Goal: Task Accomplishment & Management: Manage account settings

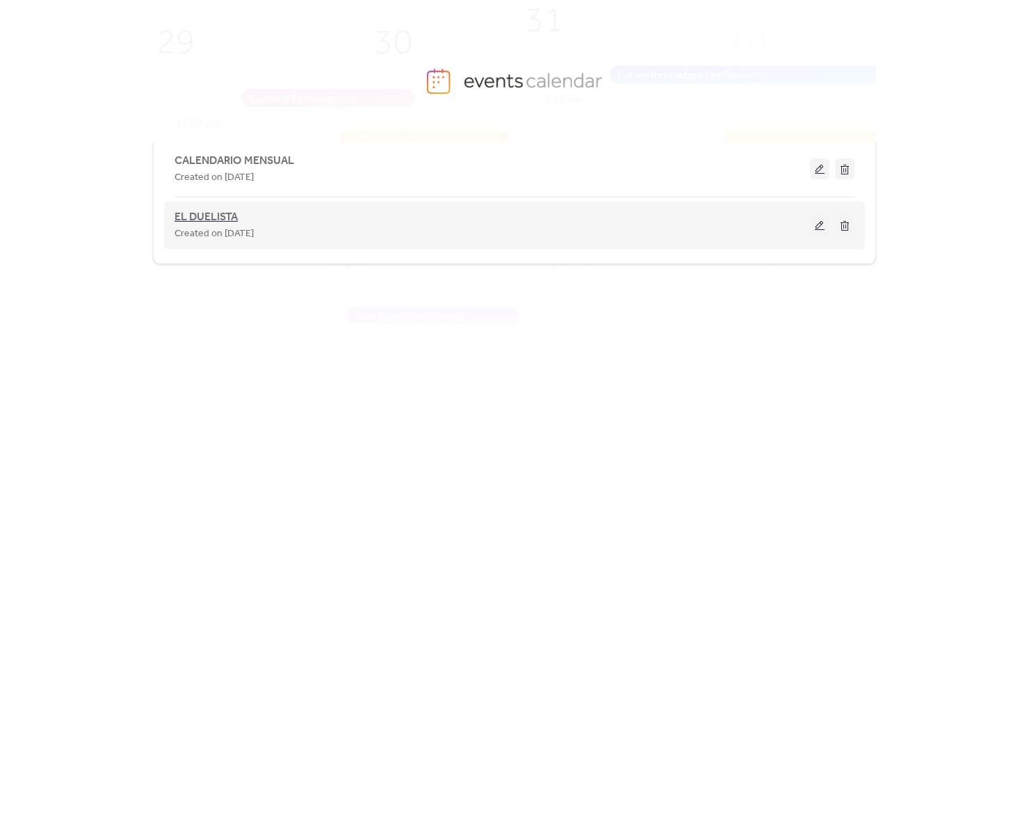
click at [222, 211] on span "EL DUELISTA" at bounding box center [205, 217] width 63 height 17
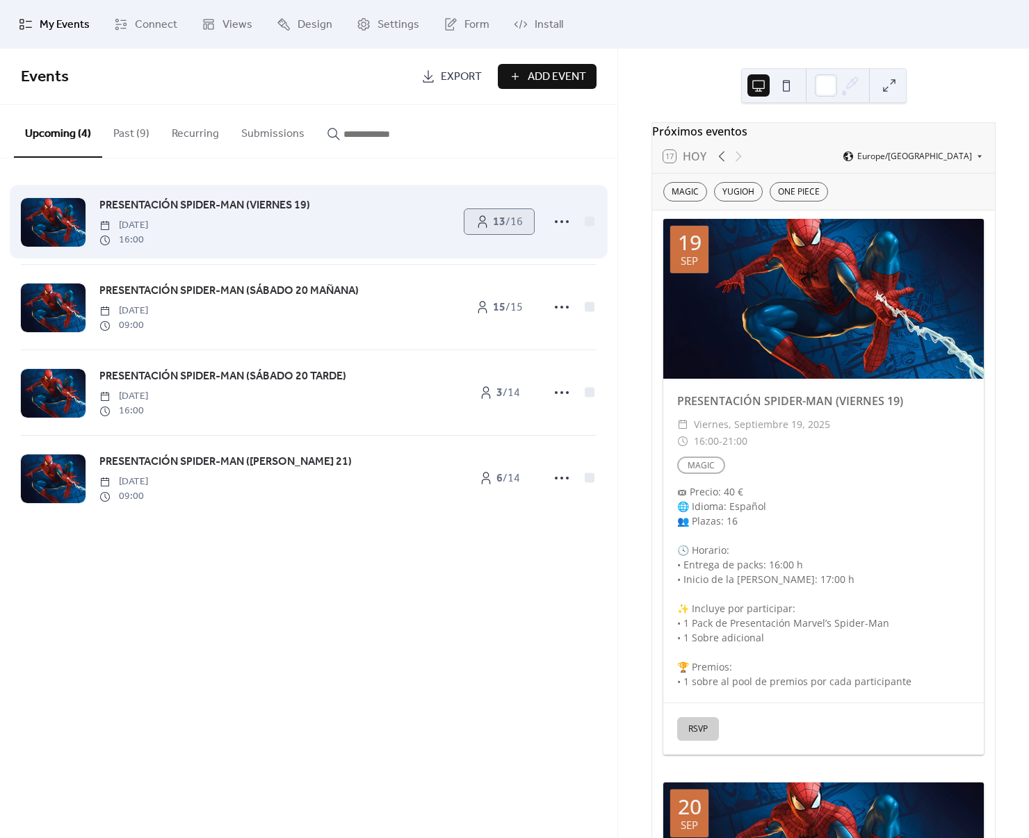
click at [512, 216] on span "13 / 16" at bounding box center [508, 222] width 30 height 17
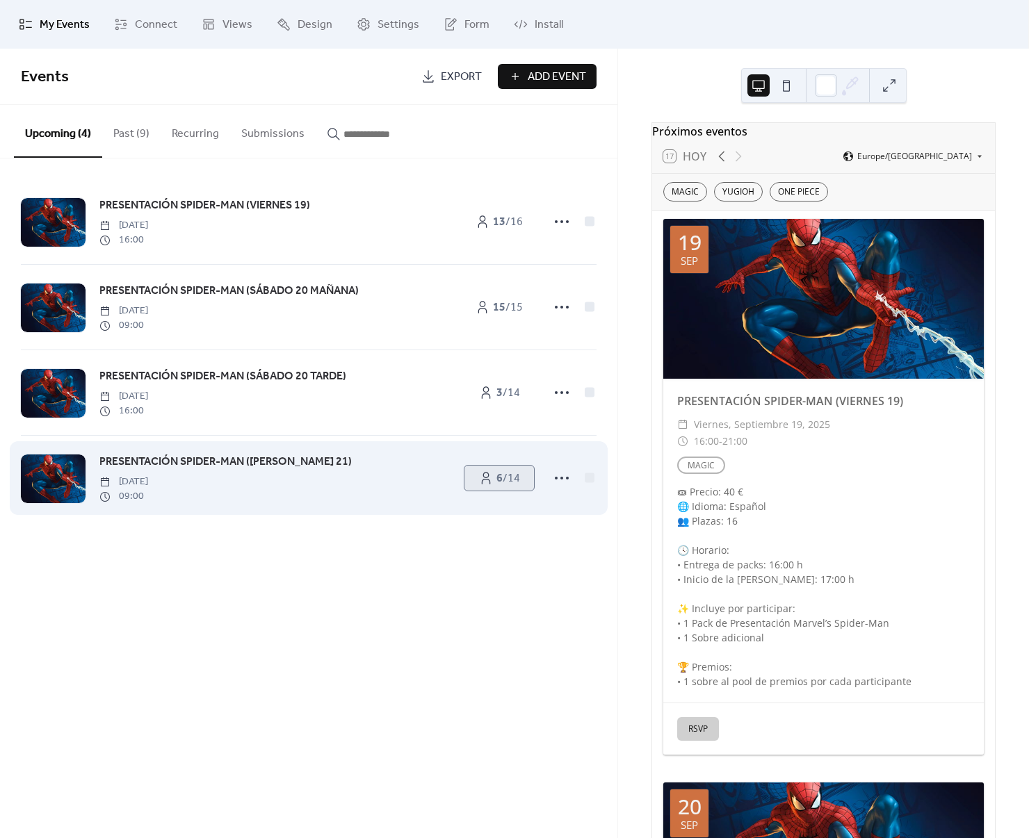
click at [501, 485] on span "6 / 14" at bounding box center [508, 479] width 24 height 17
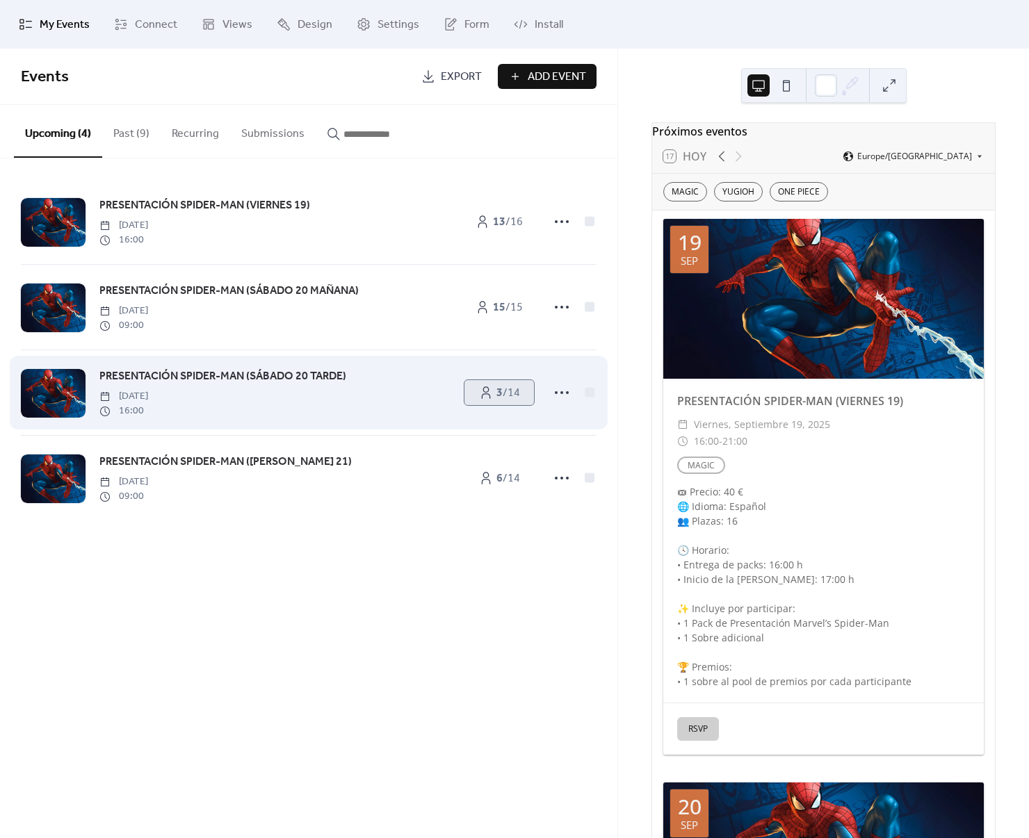
click at [496, 392] on b "3" at bounding box center [499, 393] width 6 height 22
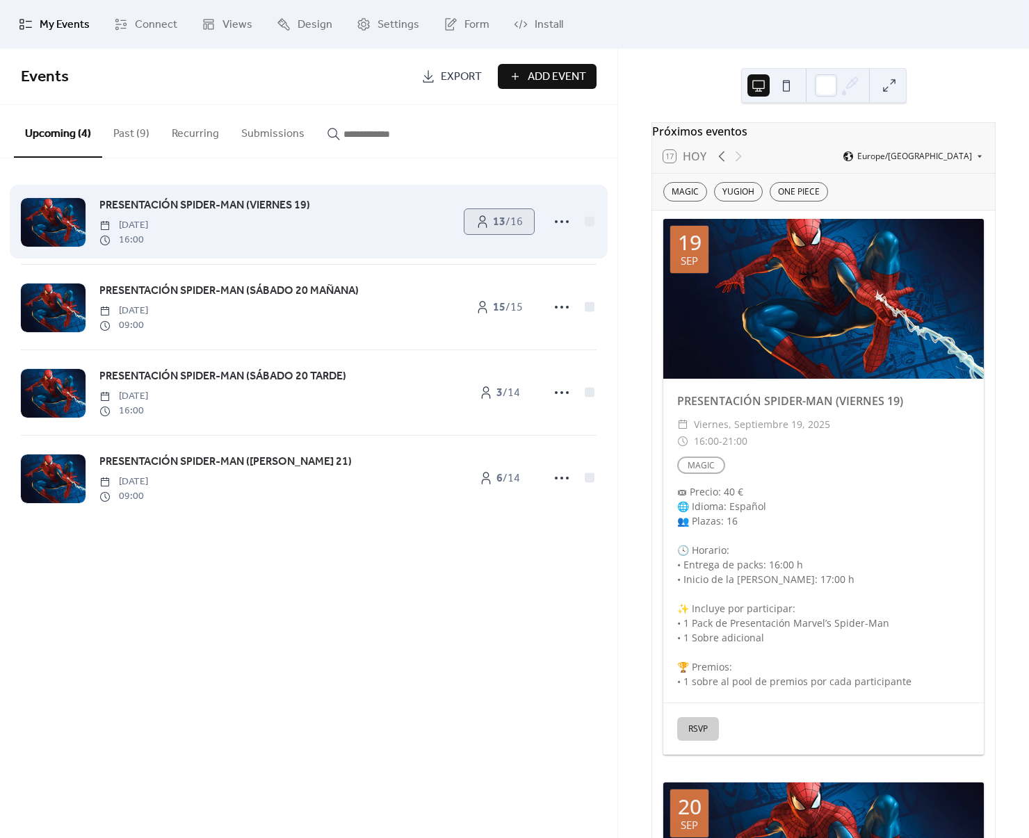
click at [483, 223] on icon at bounding box center [482, 222] width 9 height 13
